Goal: Task Accomplishment & Management: Use online tool/utility

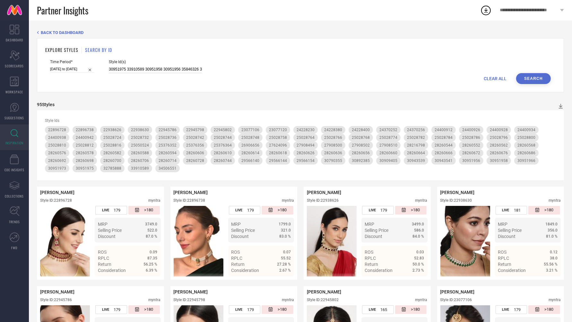
drag, startPoint x: 101, startPoint y: 69, endPoint x: 589, endPoint y: 67, distance: 487.6
drag, startPoint x: 102, startPoint y: 69, endPoint x: 475, endPoint y: 82, distance: 372.9
click at [473, 83] on form "Time Period* [DATE] to [DATE] Style Id(s) 30951975 33910589 30951958 30951956 3…" at bounding box center [300, 72] width 510 height 24
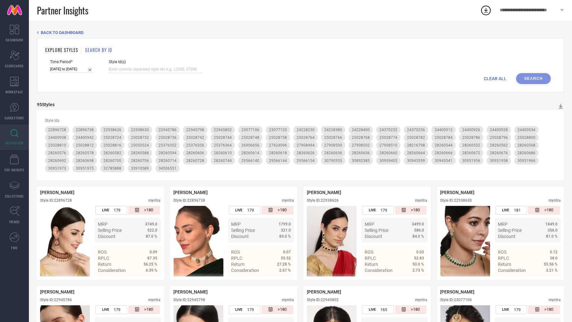
paste input "32923380 34041730 22859022 30966037 31613190 35357368 32687405 35357491 3622339…"
drag, startPoint x: 195, startPoint y: 69, endPoint x: -17, endPoint y: 63, distance: 211.6
click at [0, 63] on html "**********" at bounding box center [286, 161] width 572 height 322
type input "32923380 34041730 22859022 30966037 31613190 35357368 32687405 35357491 3622339…"
paste input "34742119 34012867 32320641 32320658 31613393 31613170 31613217 31613224 3161323…"
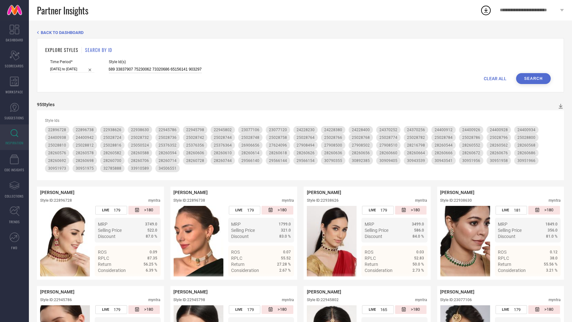
scroll to position [0, 2124]
drag, startPoint x: 194, startPoint y: 69, endPoint x: 254, endPoint y: 75, distance: 60.0
click at [254, 75] on form "Time Period* [DATE] to [DATE] Style Id(s) CLEAR ALL Search" at bounding box center [300, 72] width 510 height 24
type input "34742119 34012867 32320641 32320658 31613393 31613170 31613217 31613224 3161323…"
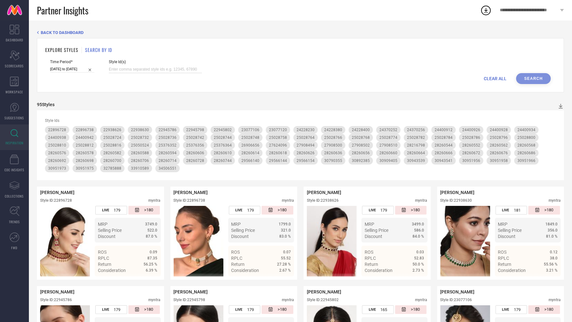
paste input "34742119 34012867 32320641 32320658 31613393 31613170 31613217 31613224 3161323…"
type input "34742119 34012867 32320641 32320658 31613393 31613170 31613217 31613224 3161323…"
drag, startPoint x: 194, startPoint y: 70, endPoint x: 11, endPoint y: 67, distance: 183.0
